Goal: Task Accomplishment & Management: Manage account settings

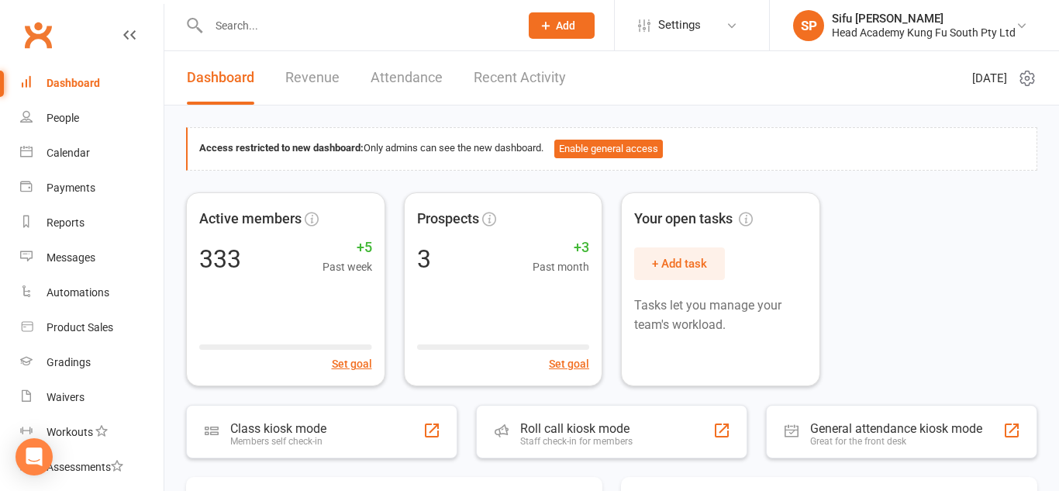
click at [1019, 41] on li "SP Sifu [PERSON_NAME] Head Academy Kung Fu South Pty Ltd My profile My subscrip…" at bounding box center [914, 25] width 290 height 50
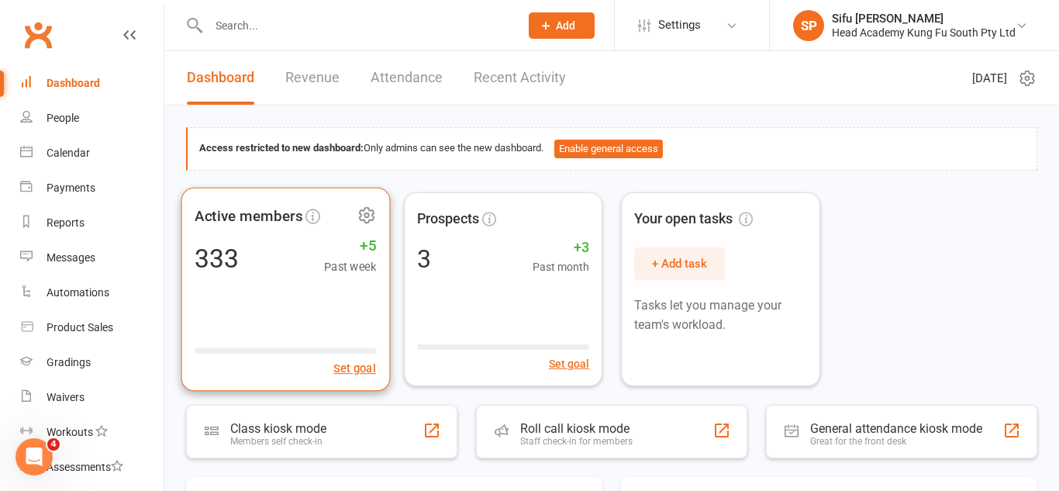
click at [252, 279] on div "Active members 333 +5 Past week Set goal" at bounding box center [285, 289] width 209 height 204
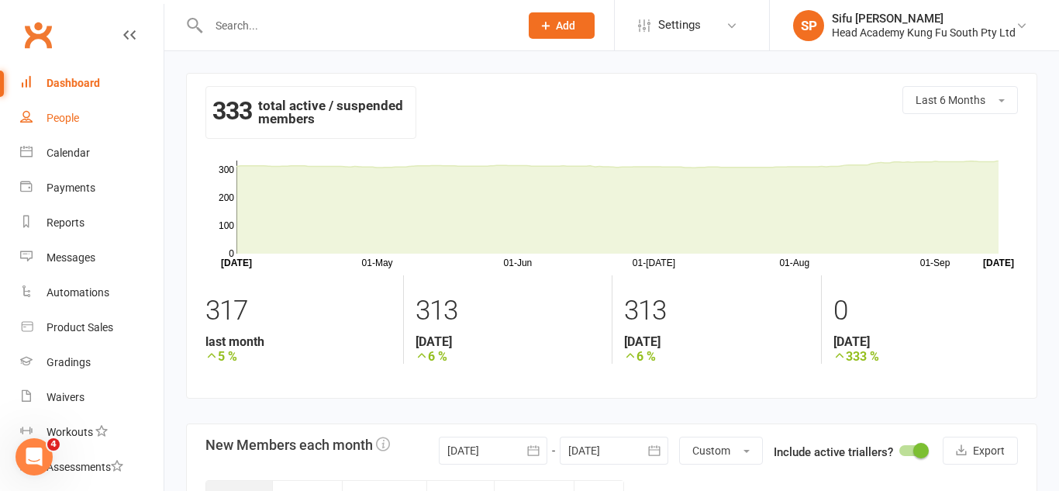
click at [67, 119] on div "People" at bounding box center [63, 118] width 33 height 12
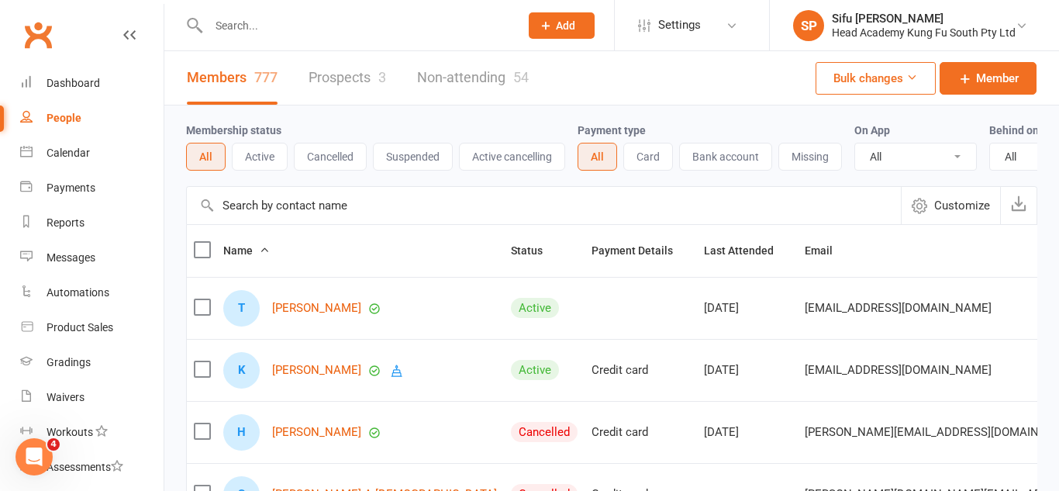
click at [336, 90] on link "Prospects 3" at bounding box center [348, 77] width 78 height 53
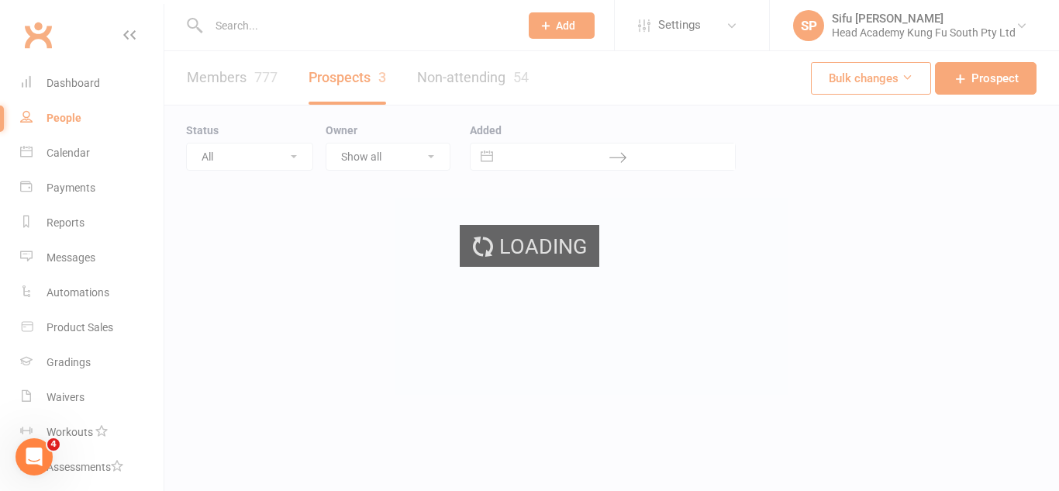
select select "25"
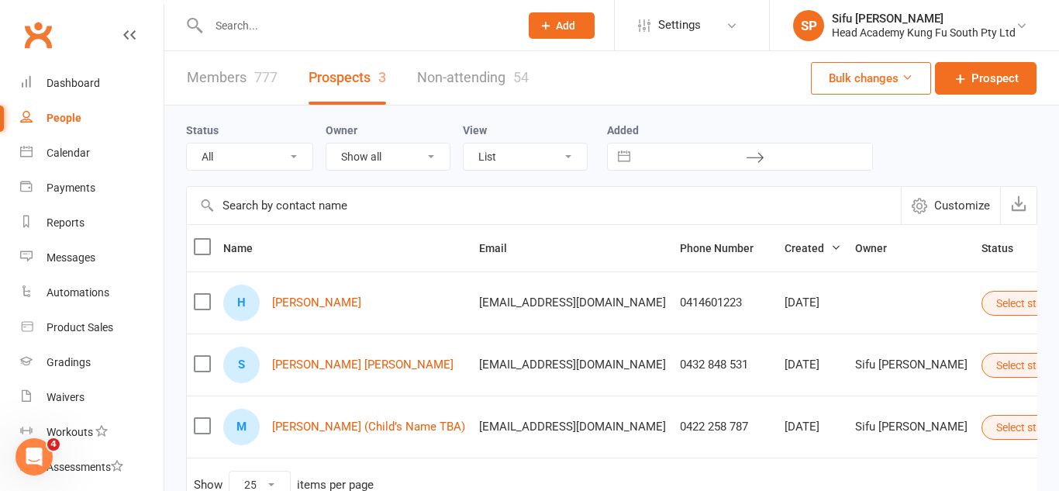
click at [72, 116] on div "People" at bounding box center [64, 118] width 35 height 12
click at [350, 212] on input "text" at bounding box center [544, 205] width 714 height 37
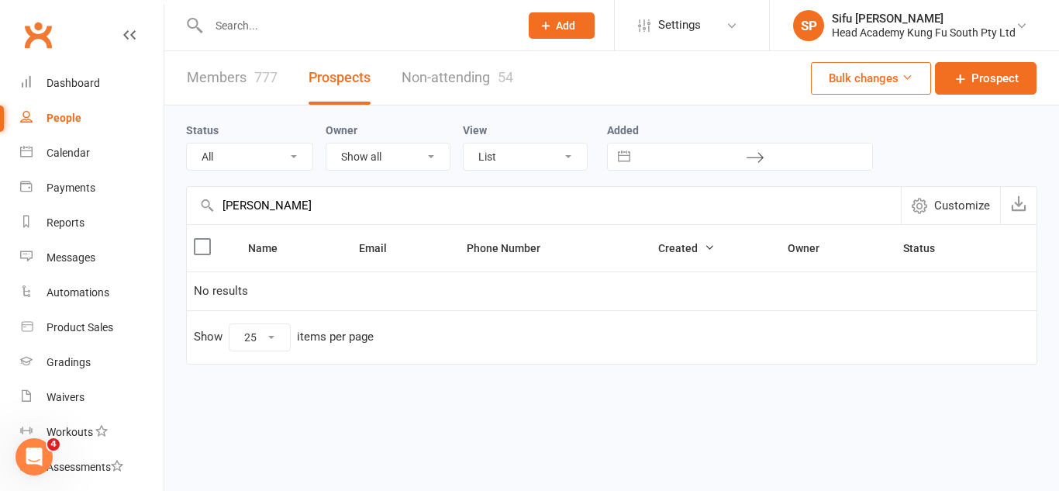
type input "[PERSON_NAME]"
click at [247, 70] on link "Members 777" at bounding box center [232, 77] width 91 height 53
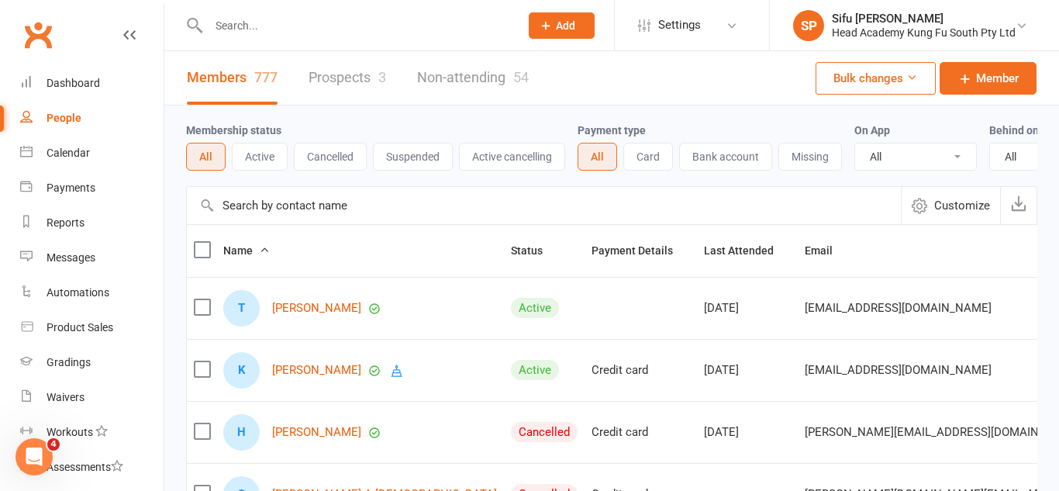
click at [436, 78] on link "Non-attending 54" at bounding box center [473, 77] width 112 height 53
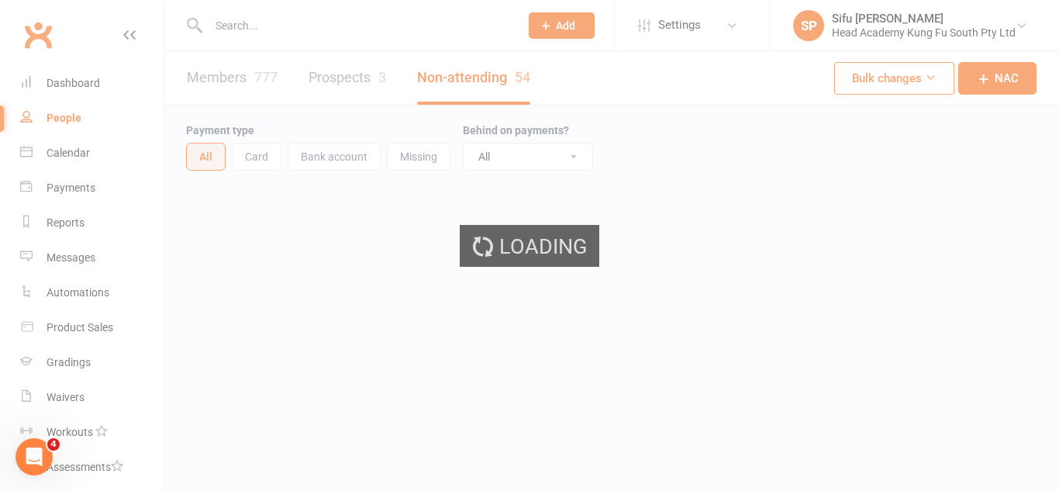
select select "100"
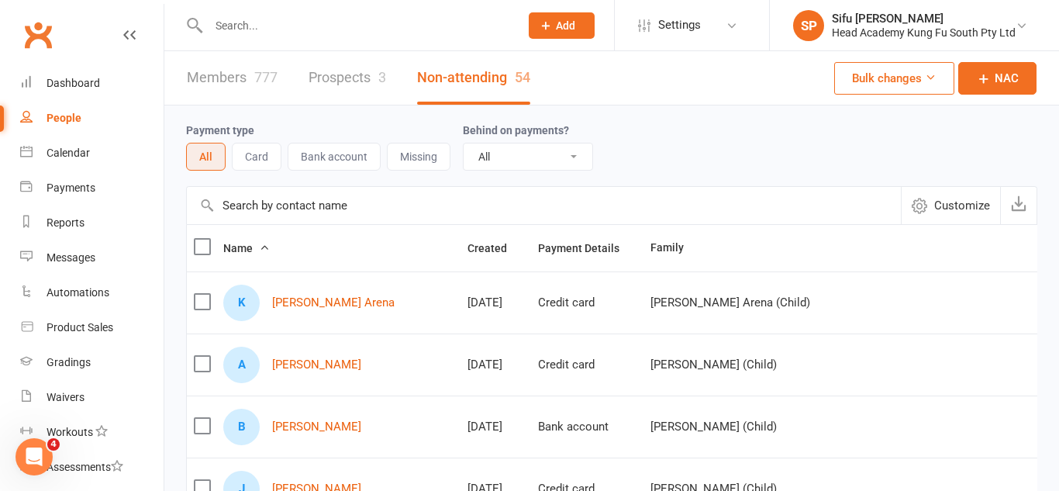
click at [332, 213] on input "text" at bounding box center [544, 205] width 714 height 37
click at [80, 115] on div "People" at bounding box center [64, 118] width 35 height 12
click at [42, 74] on link "Dashboard" at bounding box center [91, 83] width 143 height 35
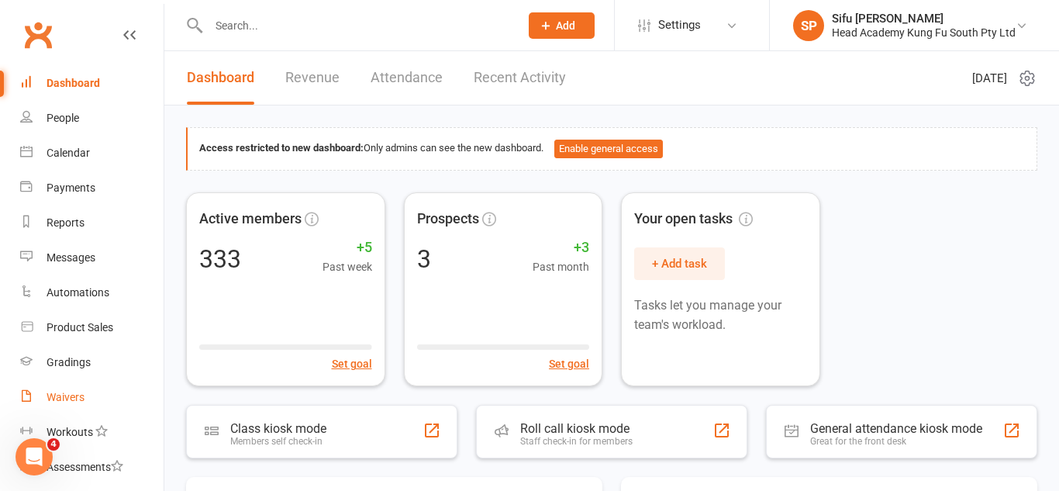
click at [59, 392] on div "Waivers" at bounding box center [66, 397] width 38 height 12
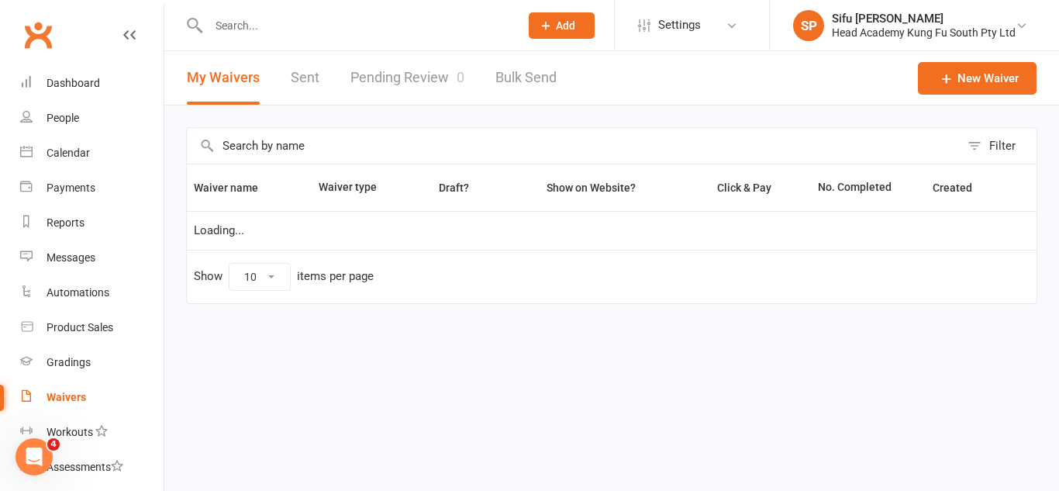
select select "100"
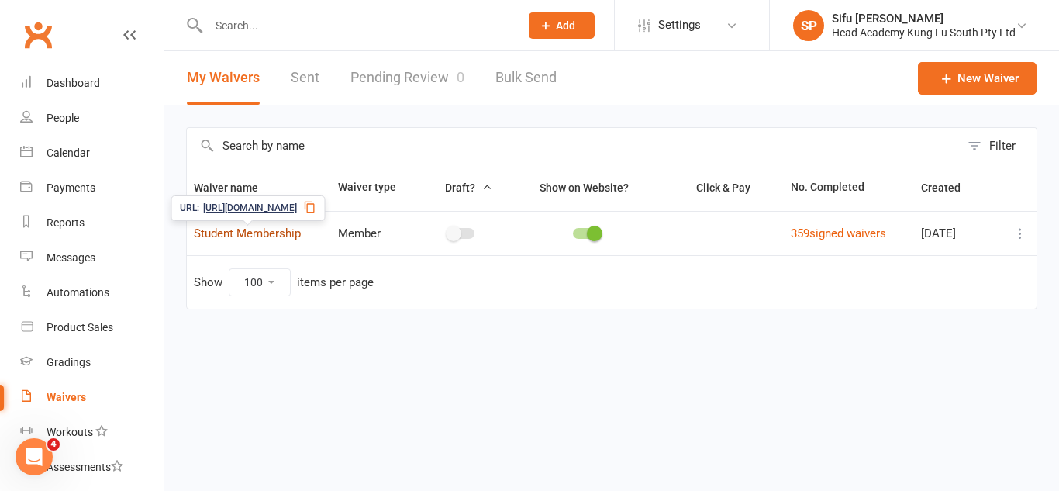
click at [269, 236] on link "Student Membership" at bounding box center [247, 233] width 107 height 14
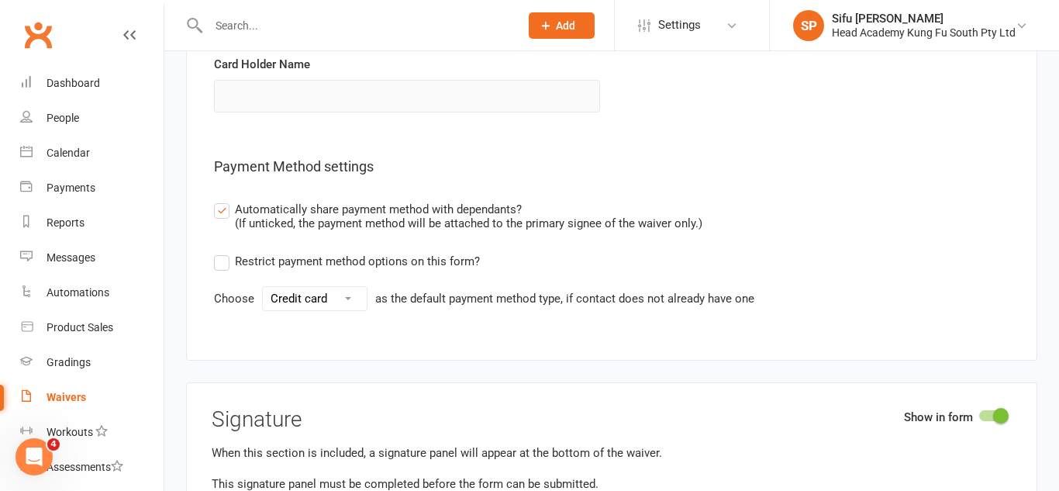
scroll to position [4743, 0]
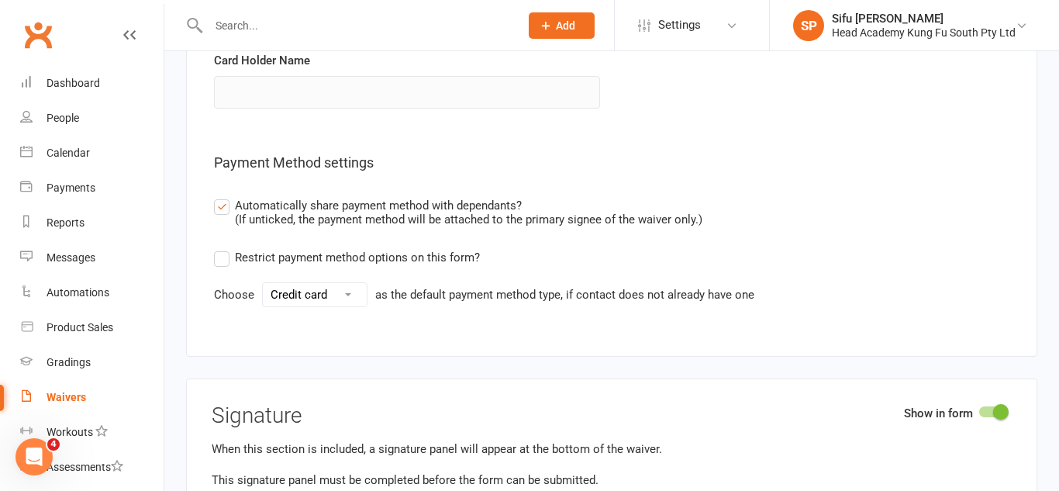
click at [361, 306] on select "Credit card Bank account" at bounding box center [315, 294] width 104 height 23
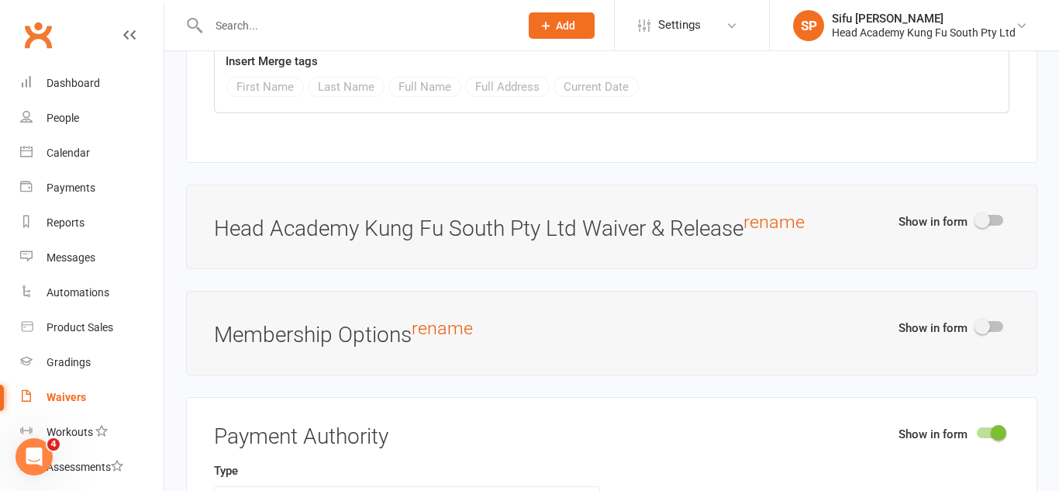
scroll to position [4174, 0]
click at [635, 242] on h3 "Head Academy Kung Fu South Pty Ltd Waiver & Release rename" at bounding box center [611, 227] width 795 height 29
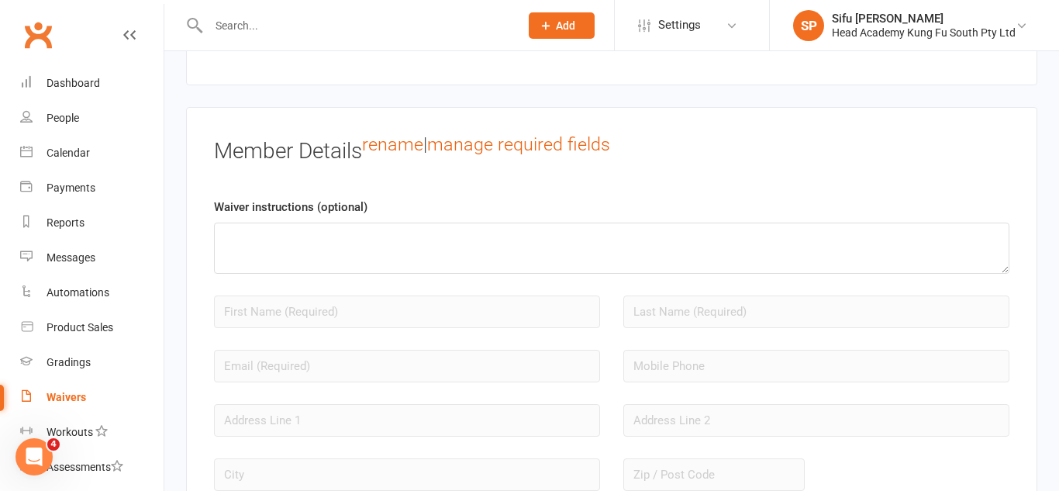
scroll to position [1209, 0]
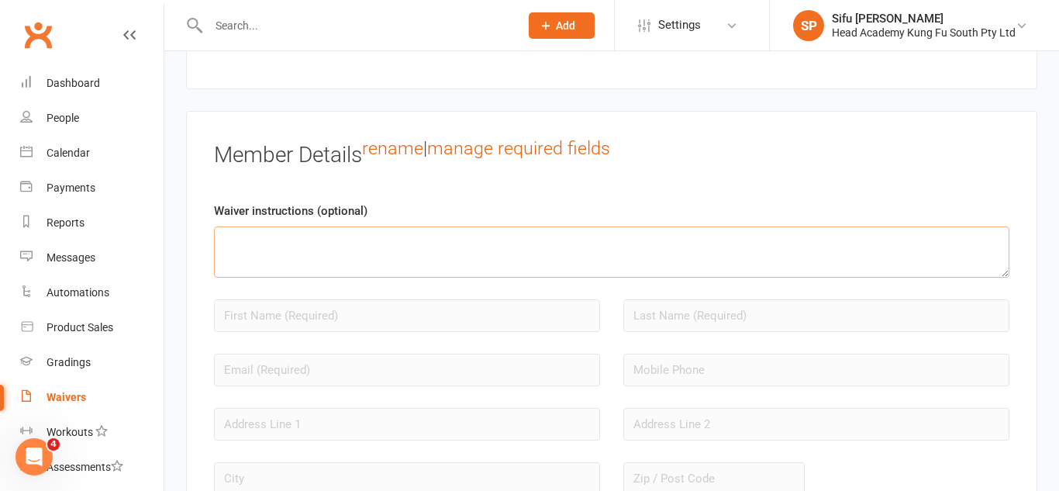
click at [469, 258] on textarea at bounding box center [611, 251] width 795 height 51
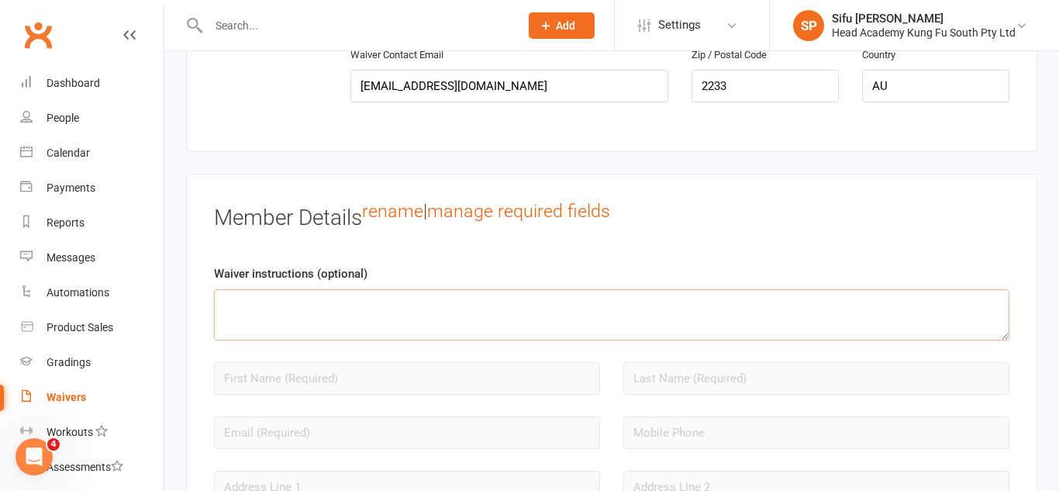
scroll to position [1168, 0]
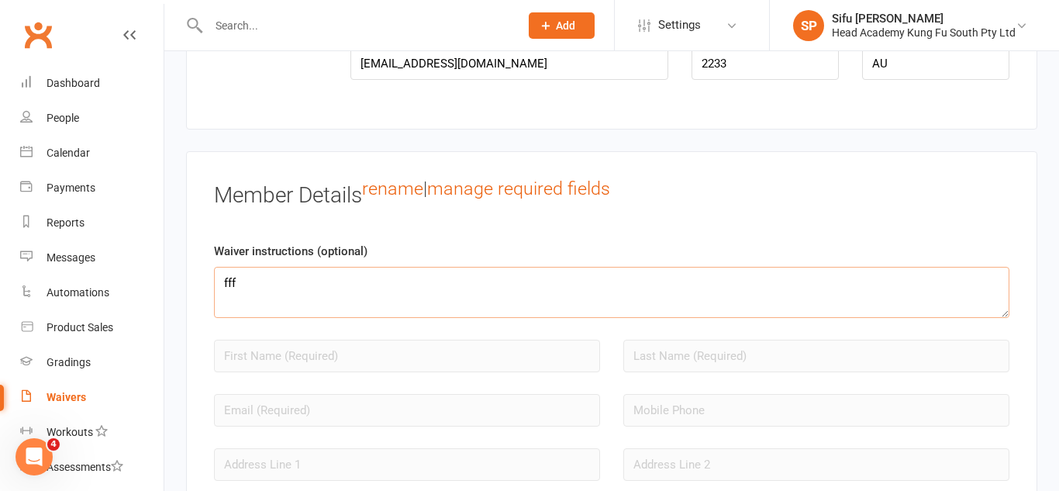
type textarea "fff"
click at [471, 316] on textarea "fff" at bounding box center [611, 292] width 795 height 51
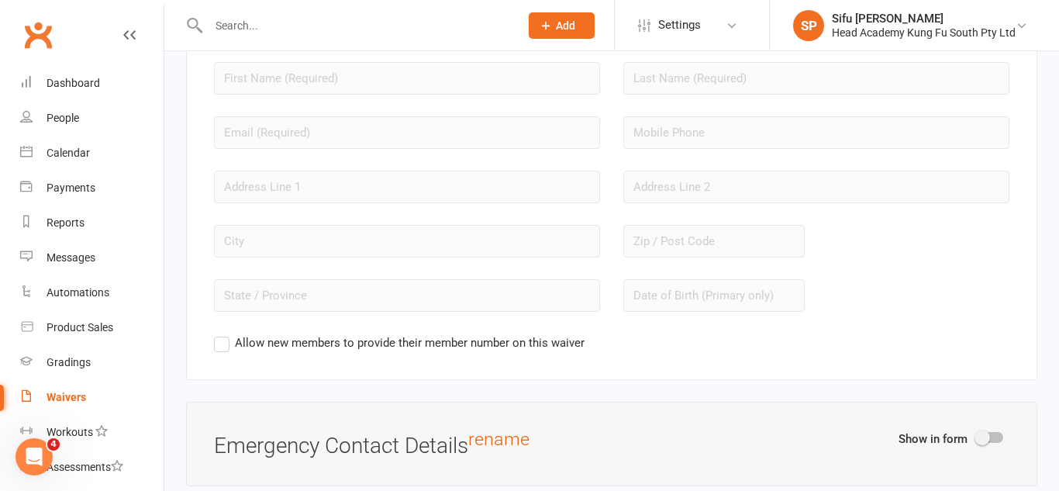
scroll to position [1460, 0]
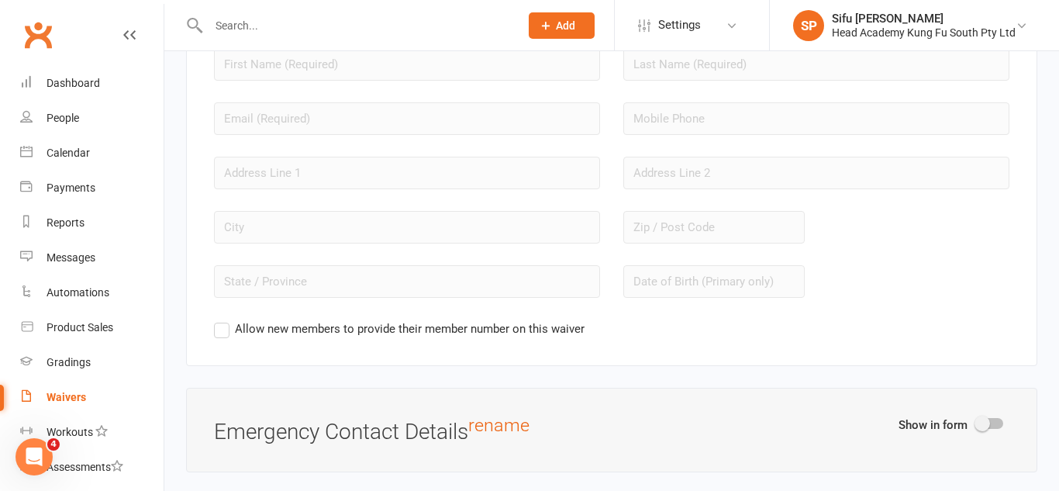
click at [637, 366] on div "Member Details rename | manage required fields Waiver instructions (optional) A…" at bounding box center [611, 113] width 851 height 506
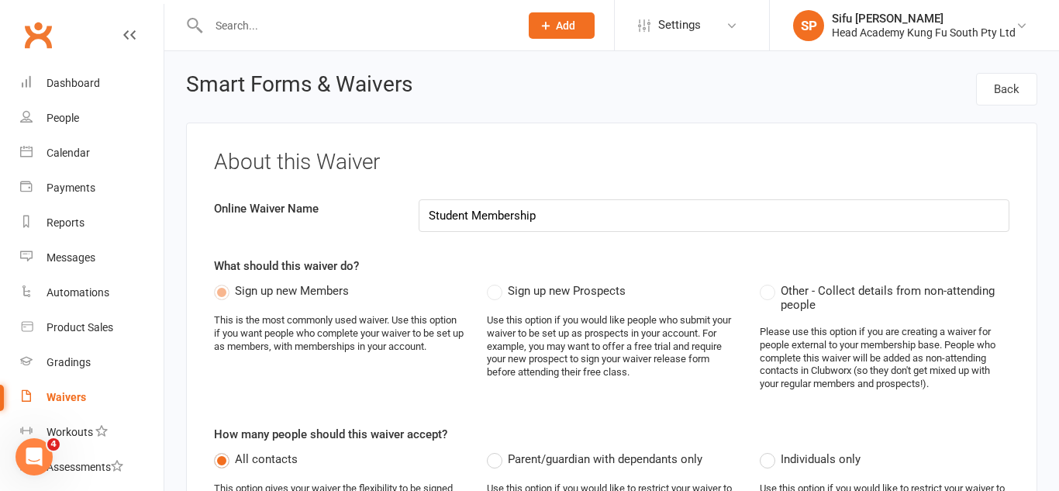
scroll to position [2, 0]
click at [809, 163] on h3 "About this Waiver" at bounding box center [611, 161] width 795 height 24
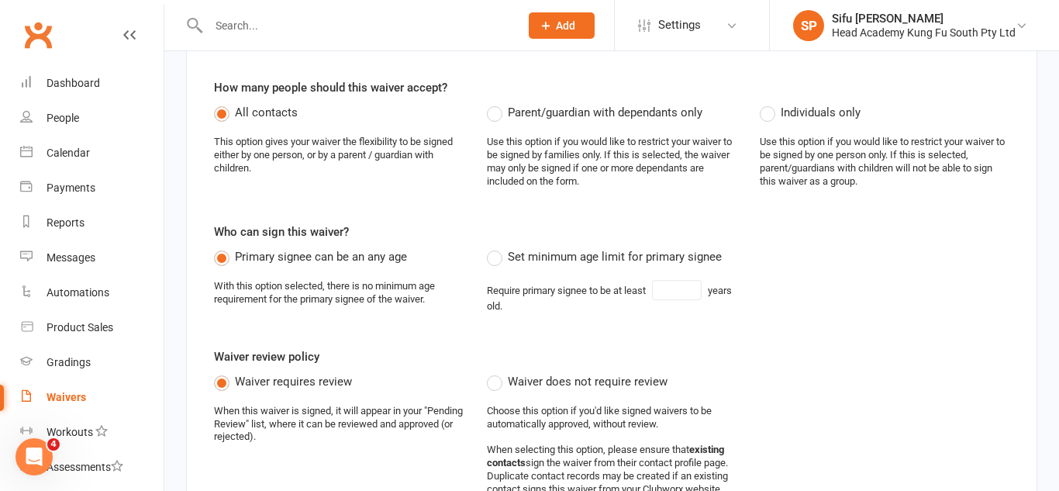
scroll to position [377, 0]
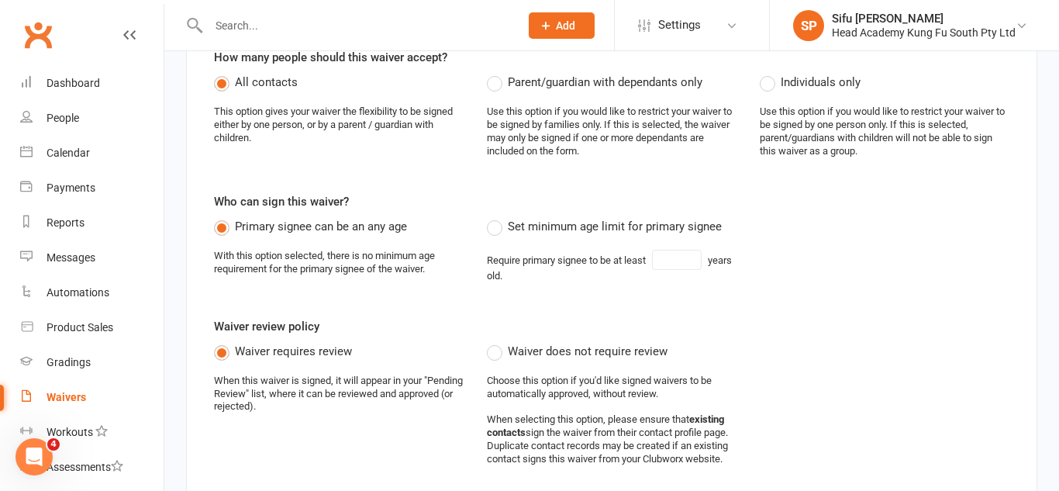
click at [398, 291] on div "About this Waiver Online Waiver Name Student Membership What should this waiver…" at bounding box center [611, 137] width 851 height 782
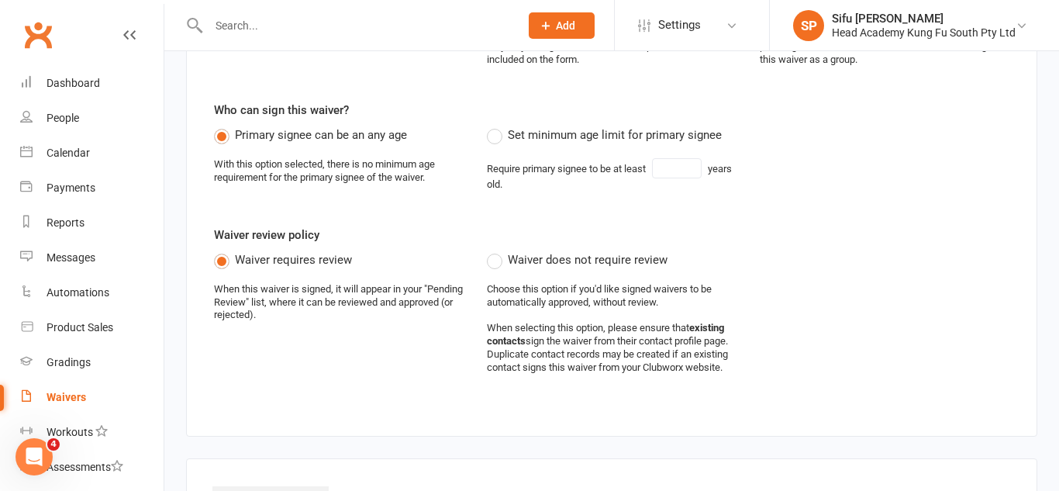
scroll to position [0, 0]
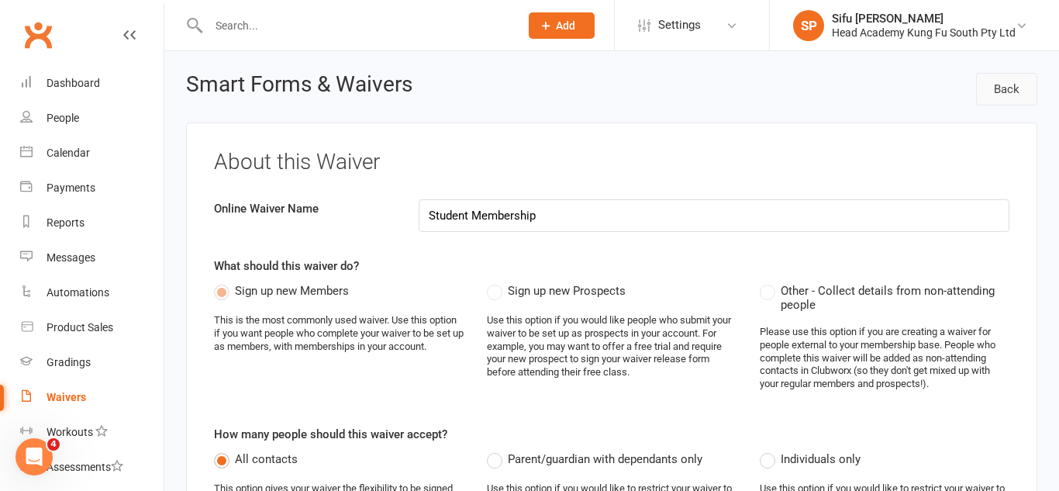
click at [998, 97] on link "Back" at bounding box center [1006, 89] width 61 height 33
select select "100"
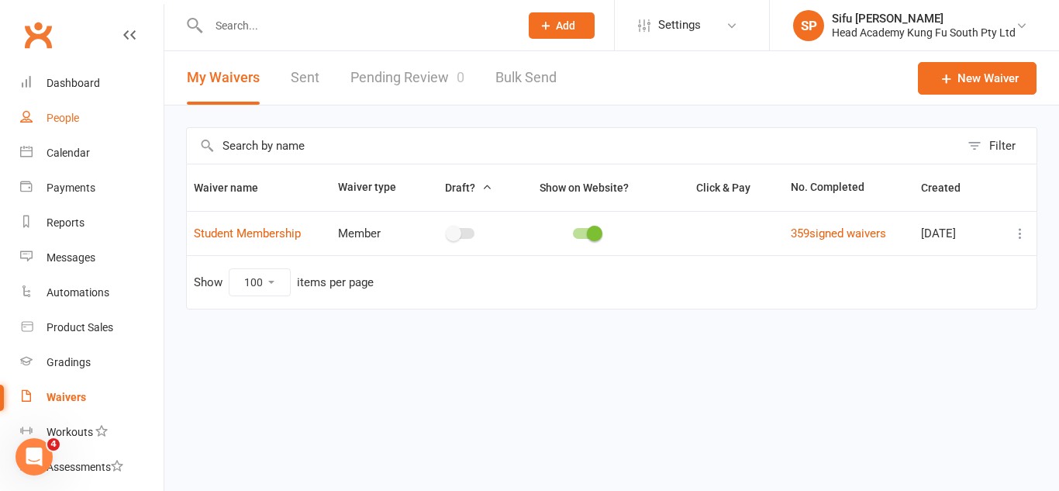
click at [69, 126] on link "People" at bounding box center [91, 118] width 143 height 35
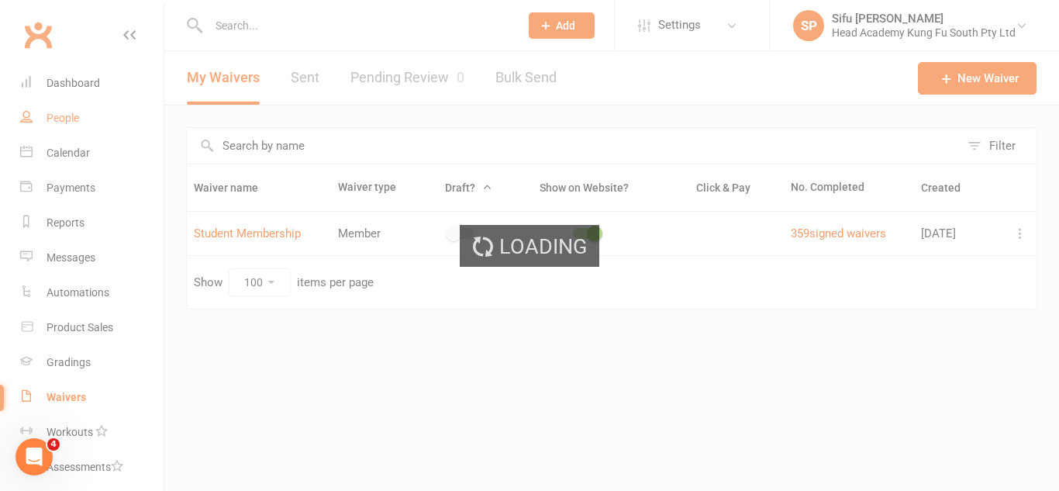
select select "100"
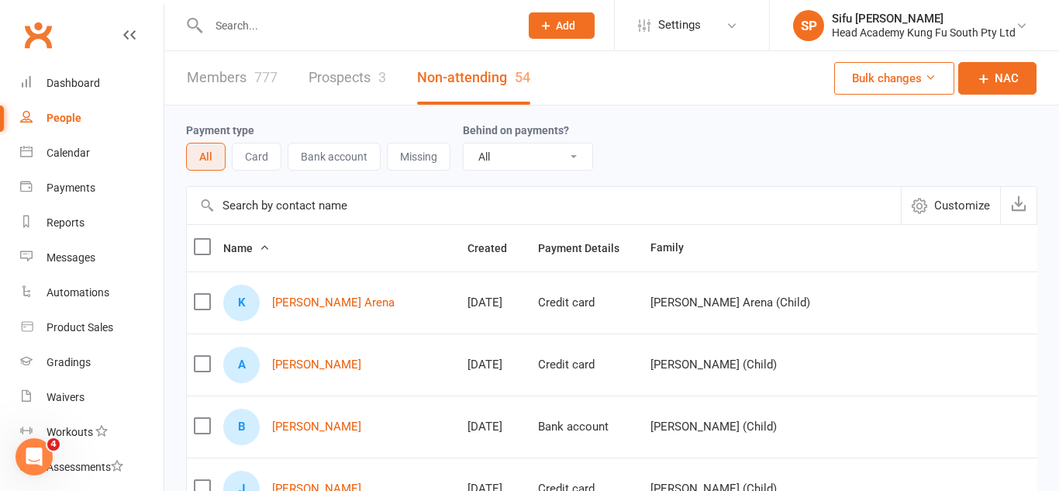
click at [318, 208] on input "text" at bounding box center [544, 205] width 714 height 37
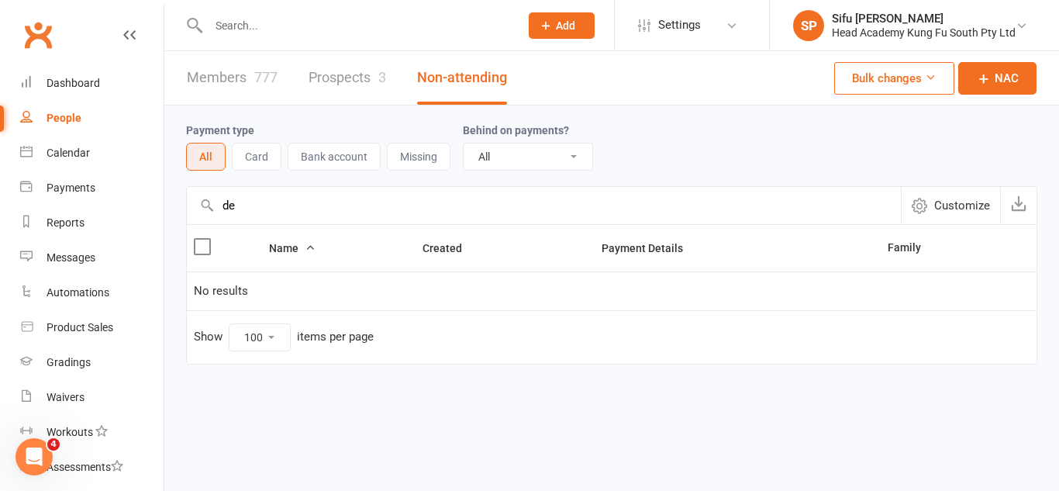
type input "d"
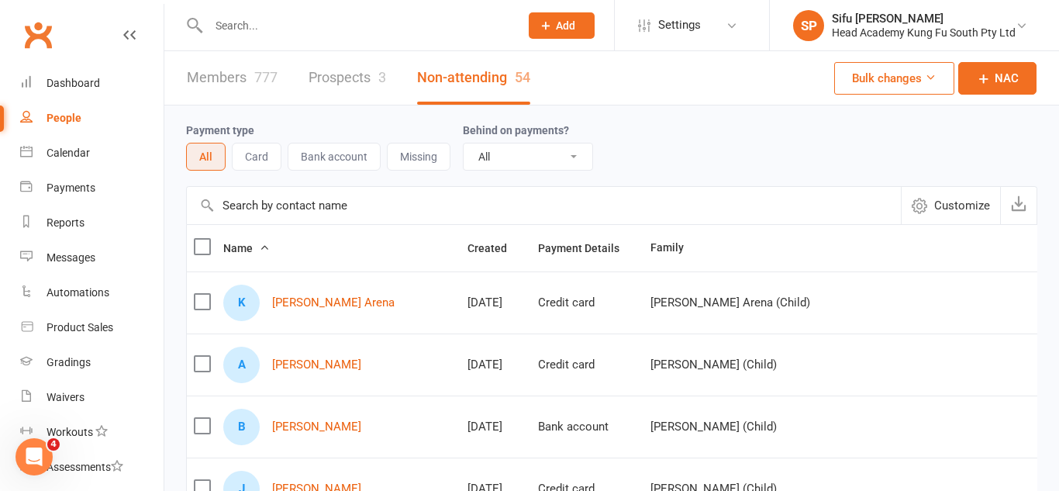
click at [218, 81] on link "Members 777" at bounding box center [232, 77] width 91 height 53
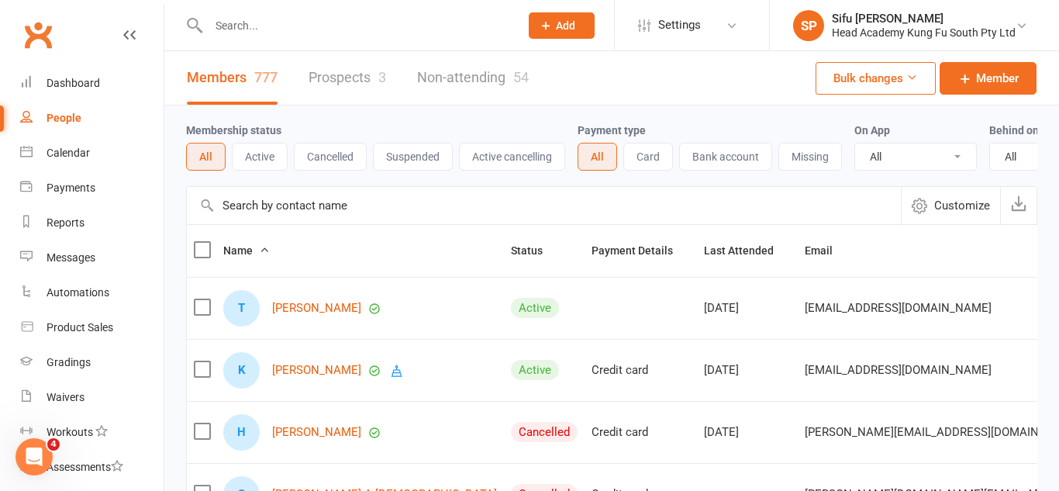
click at [798, 260] on th "Email" at bounding box center [988, 251] width 380 height 52
